Goal: Find specific page/section: Find specific page/section

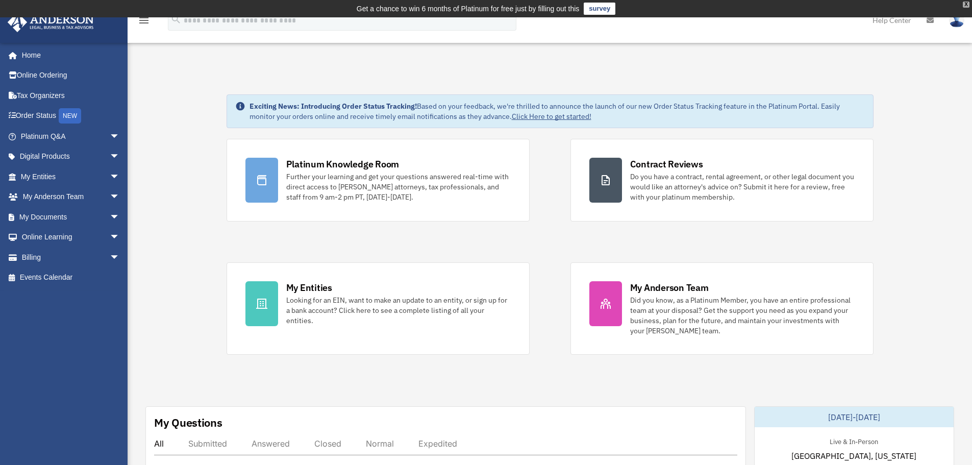
click at [965, 3] on div "X" at bounding box center [966, 5] width 7 height 6
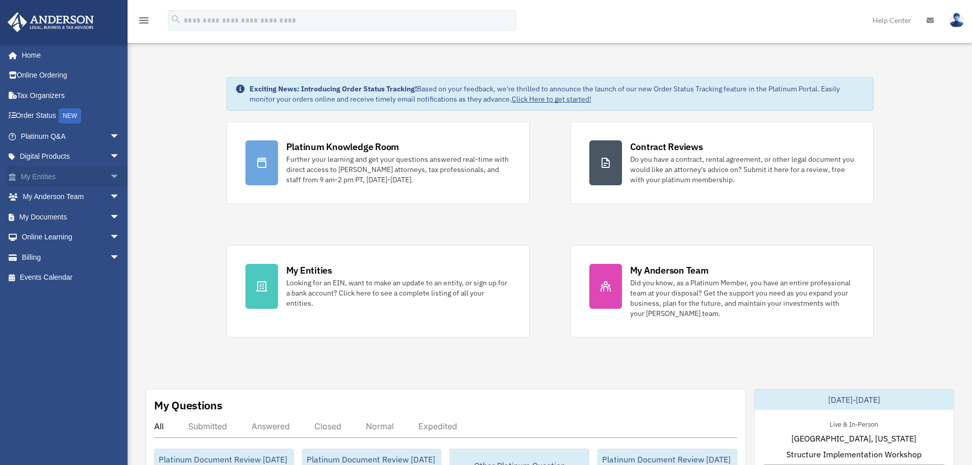
click at [110, 176] on span "arrow_drop_down" at bounding box center [120, 176] width 20 height 21
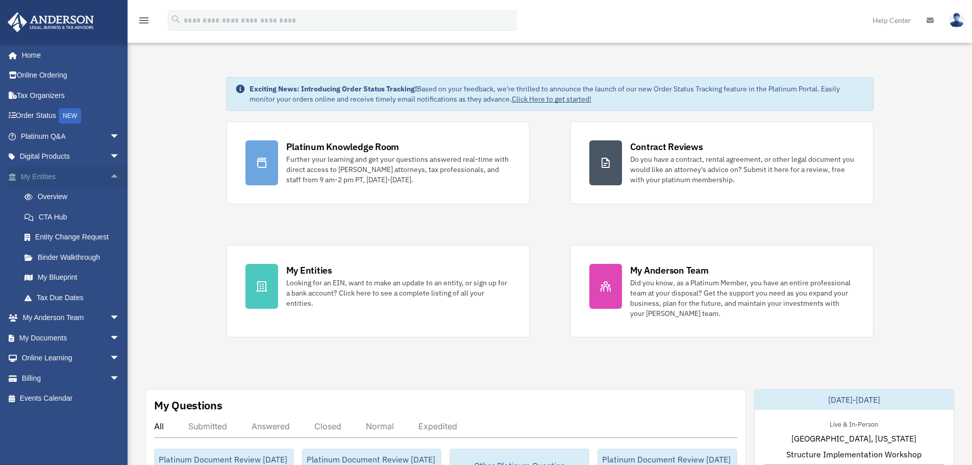
click at [110, 176] on span "arrow_drop_up" at bounding box center [120, 176] width 20 height 21
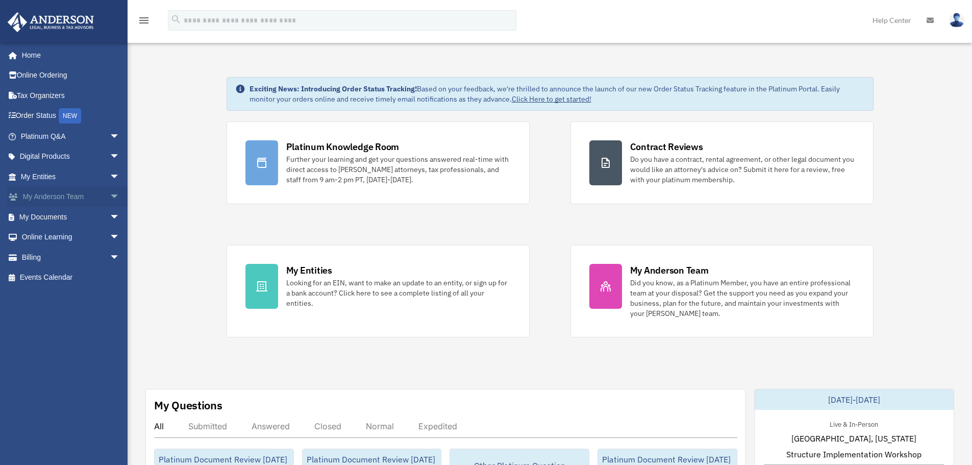
click at [110, 198] on span "arrow_drop_down" at bounding box center [120, 197] width 20 height 21
click at [110, 198] on span "arrow_drop_up" at bounding box center [120, 197] width 20 height 21
click at [110, 217] on span "arrow_drop_down" at bounding box center [120, 217] width 20 height 21
click at [81, 256] on link "Meeting Minutes" at bounding box center [74, 257] width 121 height 20
